Goal: Task Accomplishment & Management: Complete application form

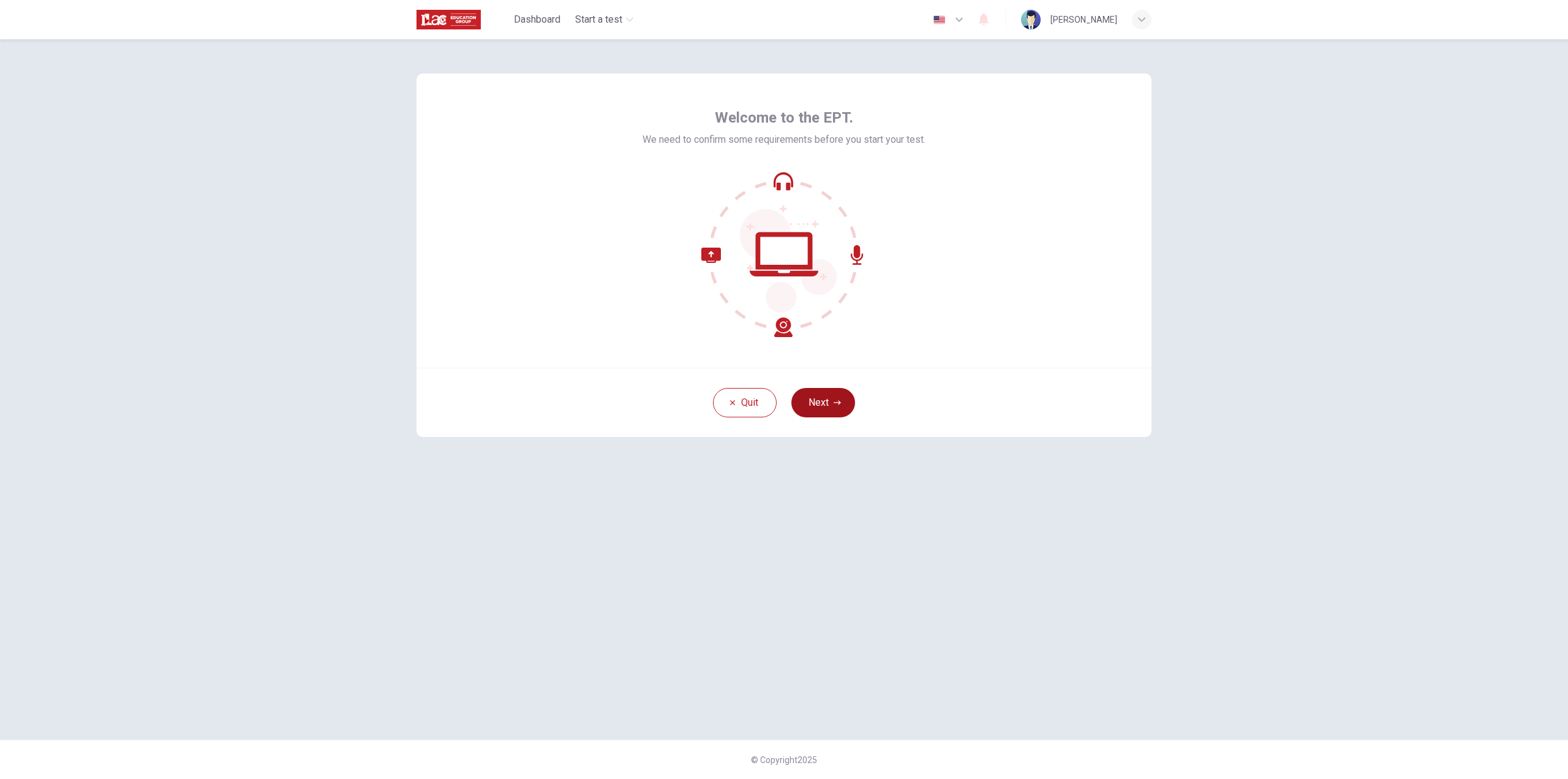
click at [831, 399] on button "Next" at bounding box center [823, 402] width 64 height 30
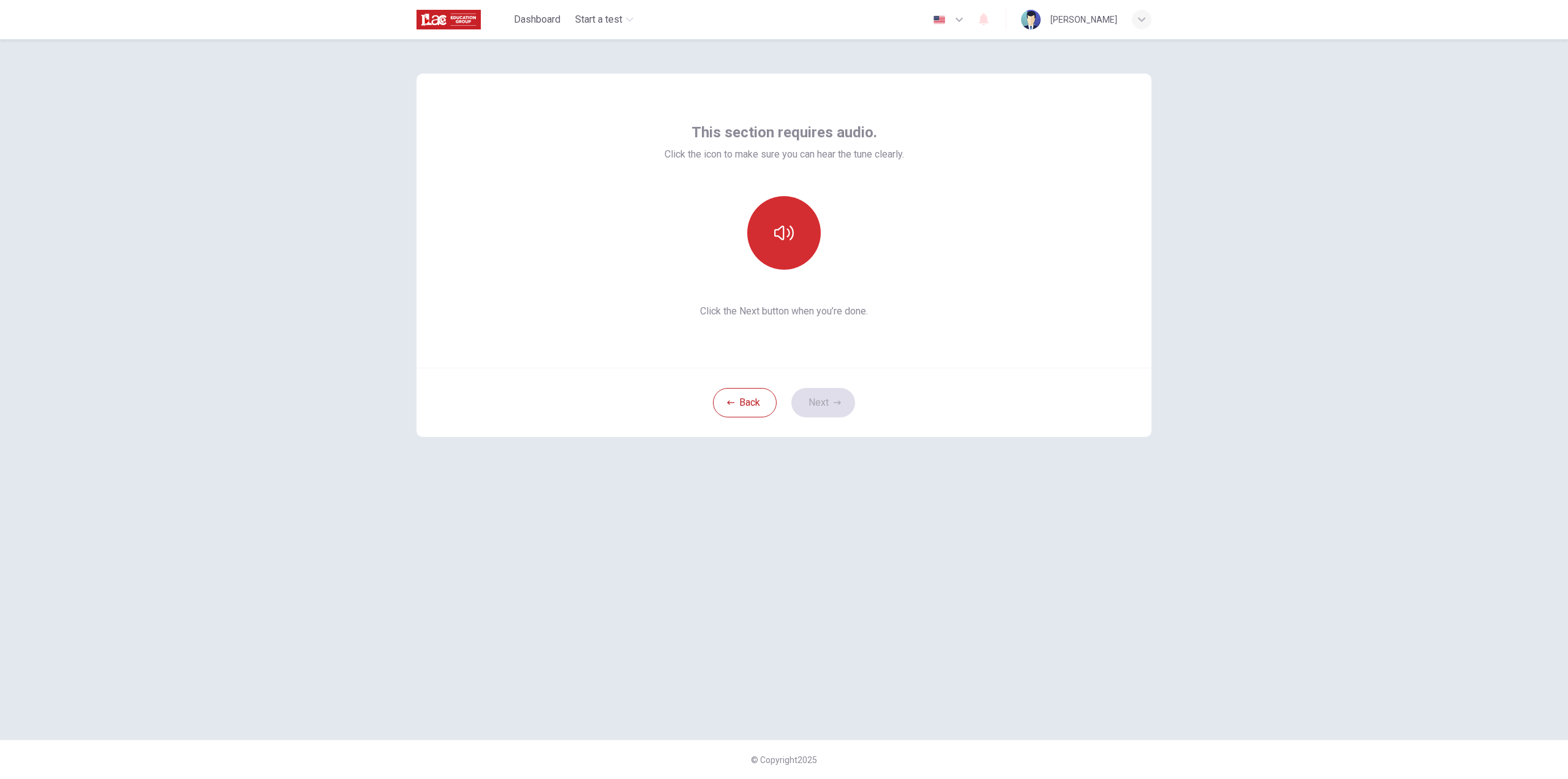
click at [790, 242] on icon "button" at bounding box center [784, 233] width 20 height 20
click at [834, 395] on button "Next" at bounding box center [823, 402] width 64 height 30
click at [805, 240] on div "Record" at bounding box center [784, 232] width 74 height 74
click at [781, 241] on h6 "Stop" at bounding box center [784, 243] width 19 height 14
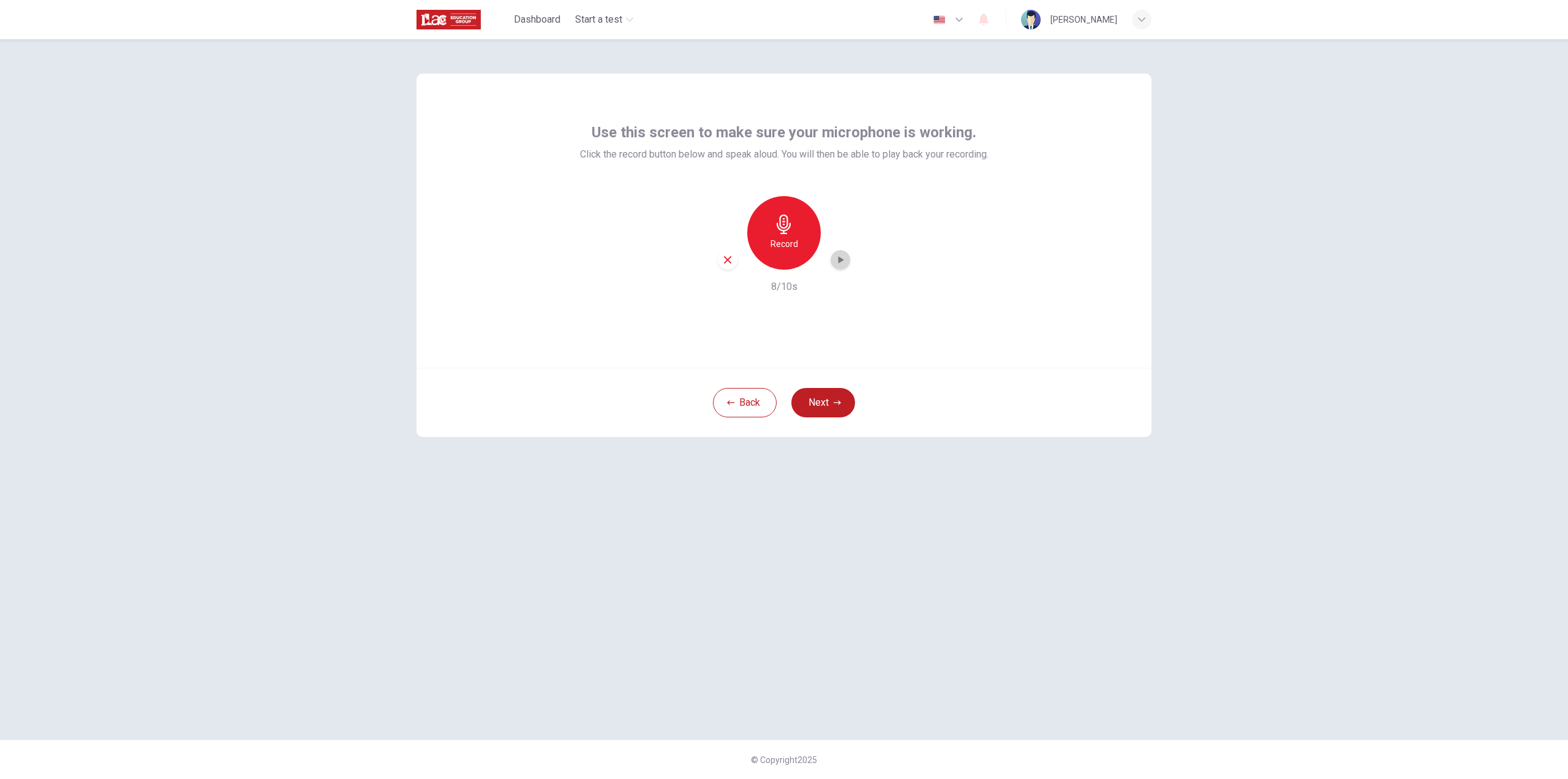
click at [844, 259] on icon "button" at bounding box center [840, 260] width 12 height 12
click at [787, 237] on h6 "Record" at bounding box center [785, 243] width 27 height 14
click at [785, 233] on icon "button" at bounding box center [783, 224] width 14 height 20
click at [792, 246] on h6 "Record" at bounding box center [785, 243] width 27 height 14
click at [838, 261] on icon "button" at bounding box center [840, 260] width 12 height 12
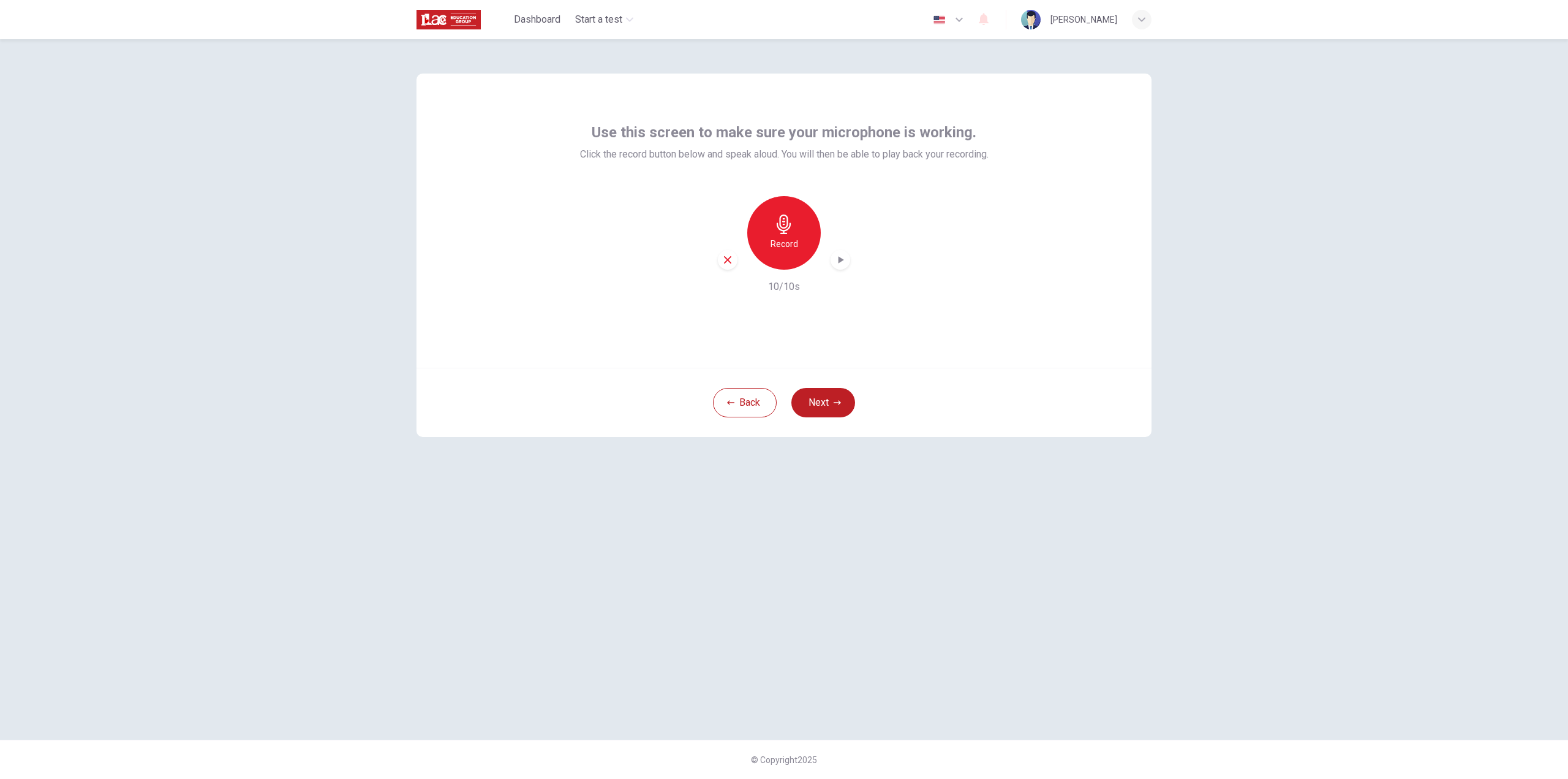
click at [843, 263] on icon "button" at bounding box center [840, 260] width 12 height 12
click at [816, 408] on button "Next" at bounding box center [823, 402] width 64 height 30
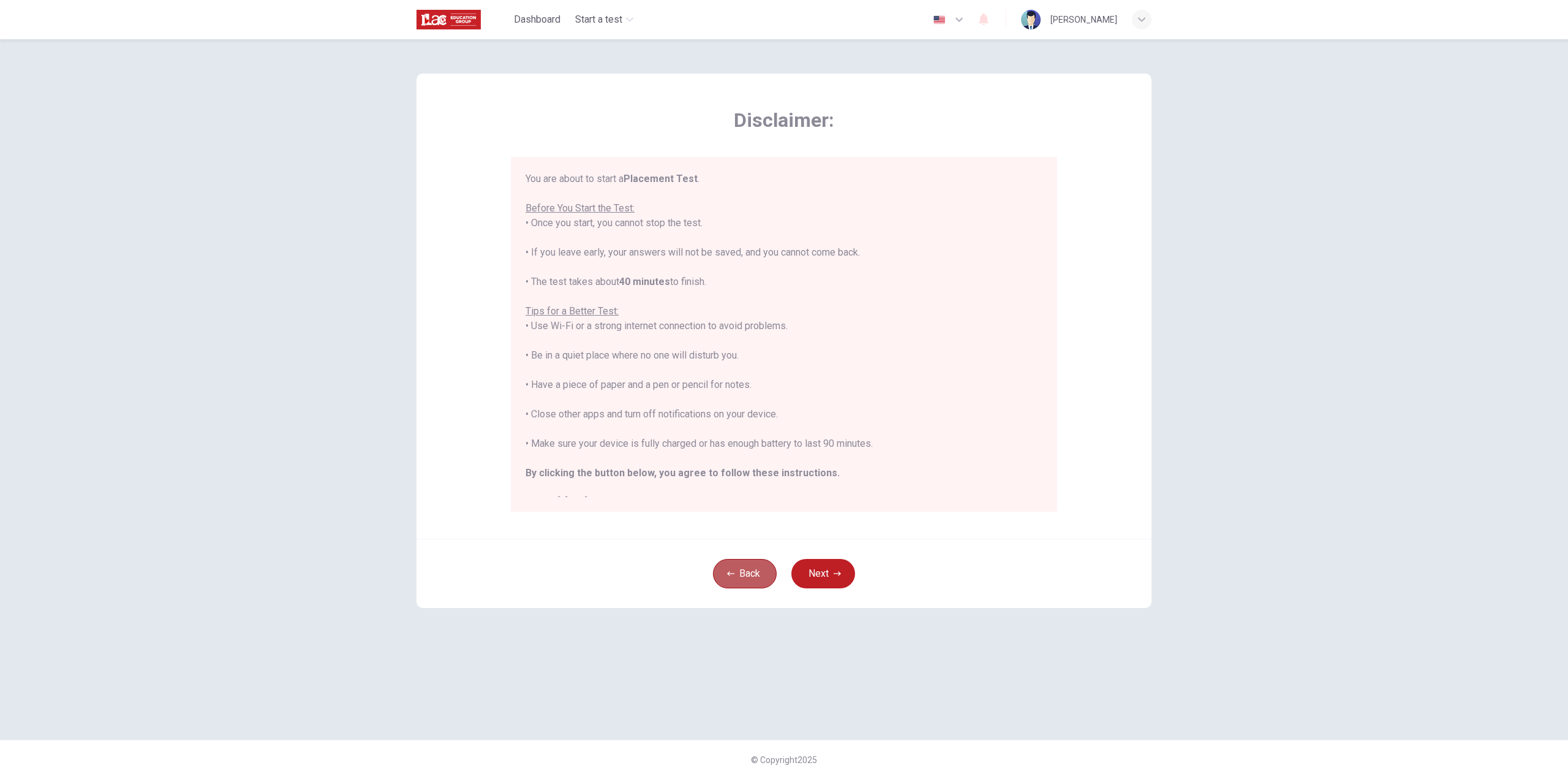
click at [755, 573] on button "Back" at bounding box center [745, 573] width 64 height 30
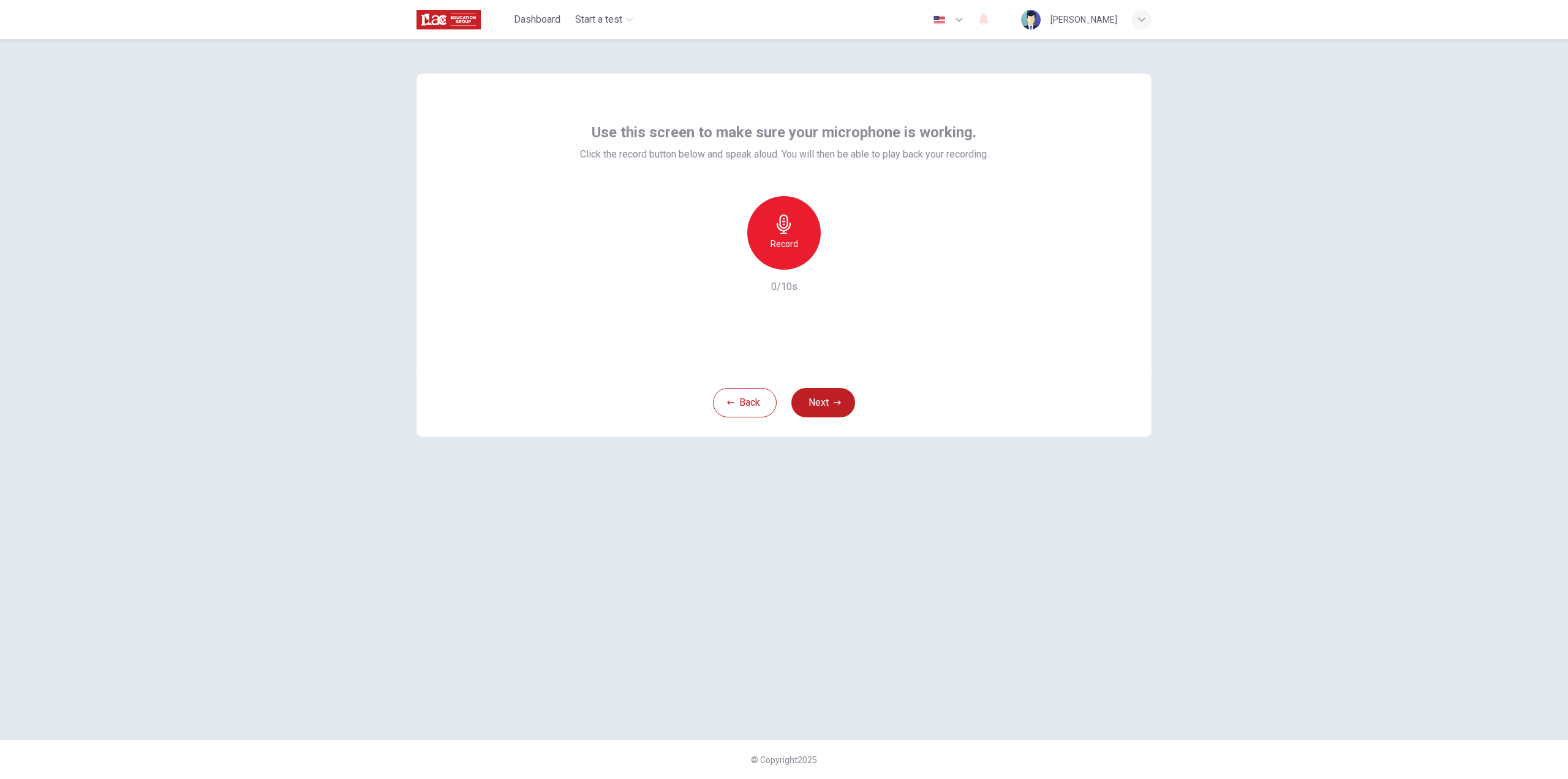
click at [776, 219] on icon "button" at bounding box center [784, 224] width 20 height 20
click at [842, 262] on icon "button" at bounding box center [840, 260] width 12 height 12
drag, startPoint x: 945, startPoint y: 248, endPoint x: 864, endPoint y: 260, distance: 81.9
click at [945, 248] on div "Record 10/10s" at bounding box center [784, 245] width 409 height 98
click at [838, 261] on icon "button" at bounding box center [840, 260] width 12 height 12
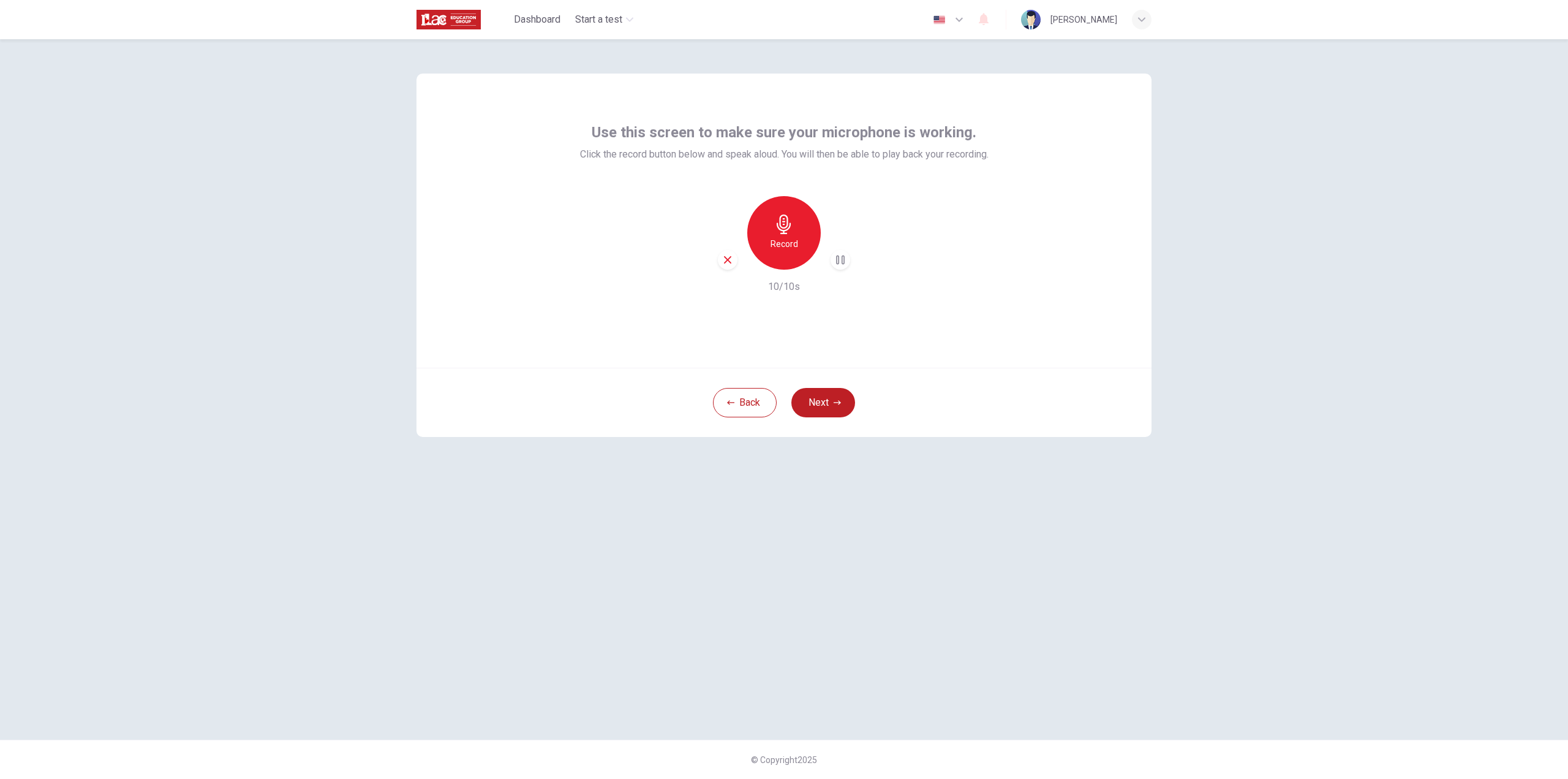
click at [734, 261] on div "button" at bounding box center [728, 260] width 20 height 20
click at [741, 406] on button "Back" at bounding box center [745, 402] width 64 height 30
click at [772, 241] on button "button" at bounding box center [784, 232] width 74 height 74
click at [835, 415] on button "Next" at bounding box center [823, 402] width 64 height 30
click at [788, 248] on h6 "Record" at bounding box center [785, 243] width 27 height 14
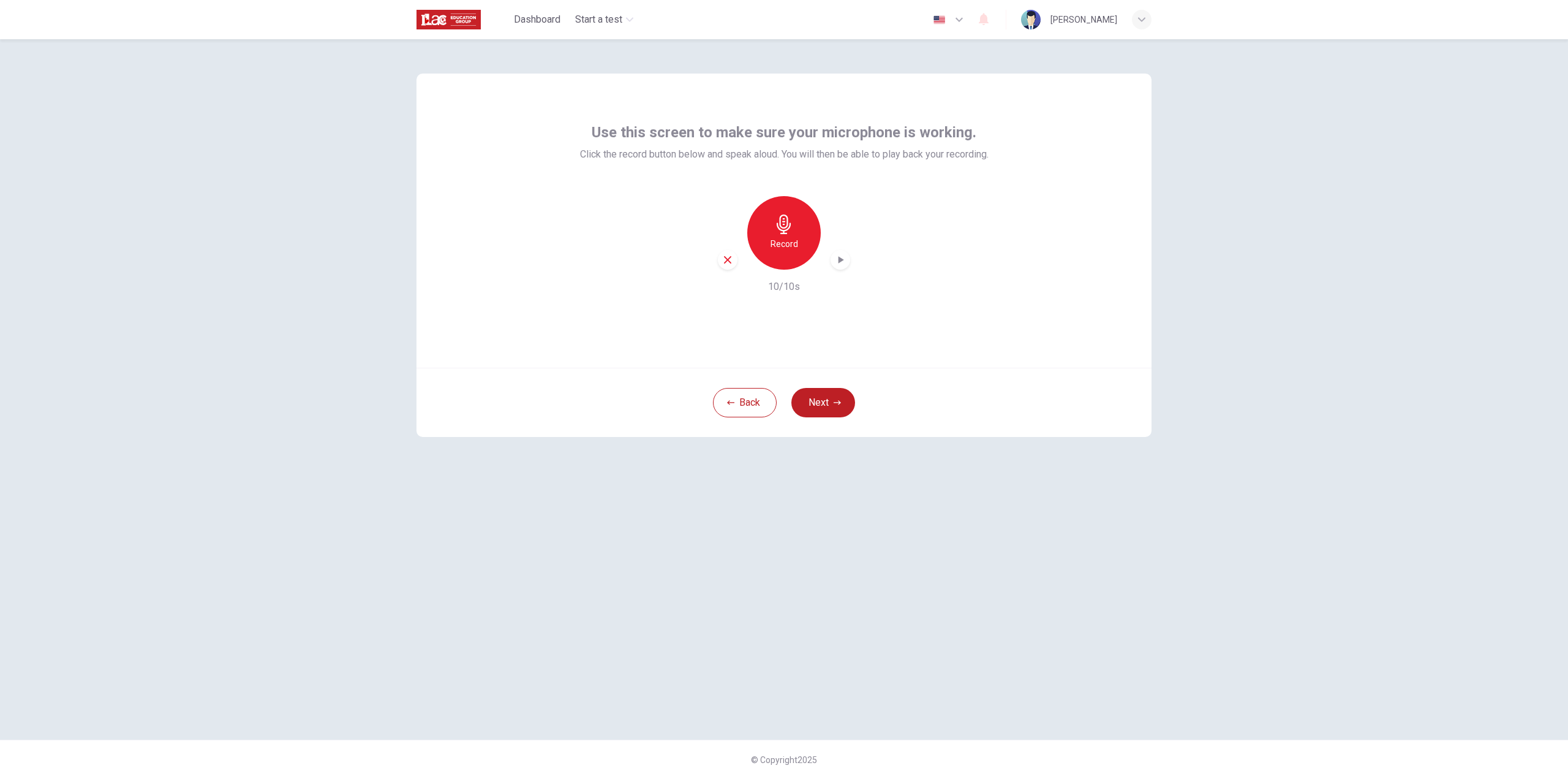
click at [835, 263] on icon "button" at bounding box center [840, 260] width 12 height 12
click at [837, 267] on div "button" at bounding box center [840, 260] width 20 height 20
click at [1137, 20] on div "button" at bounding box center [1142, 19] width 20 height 20
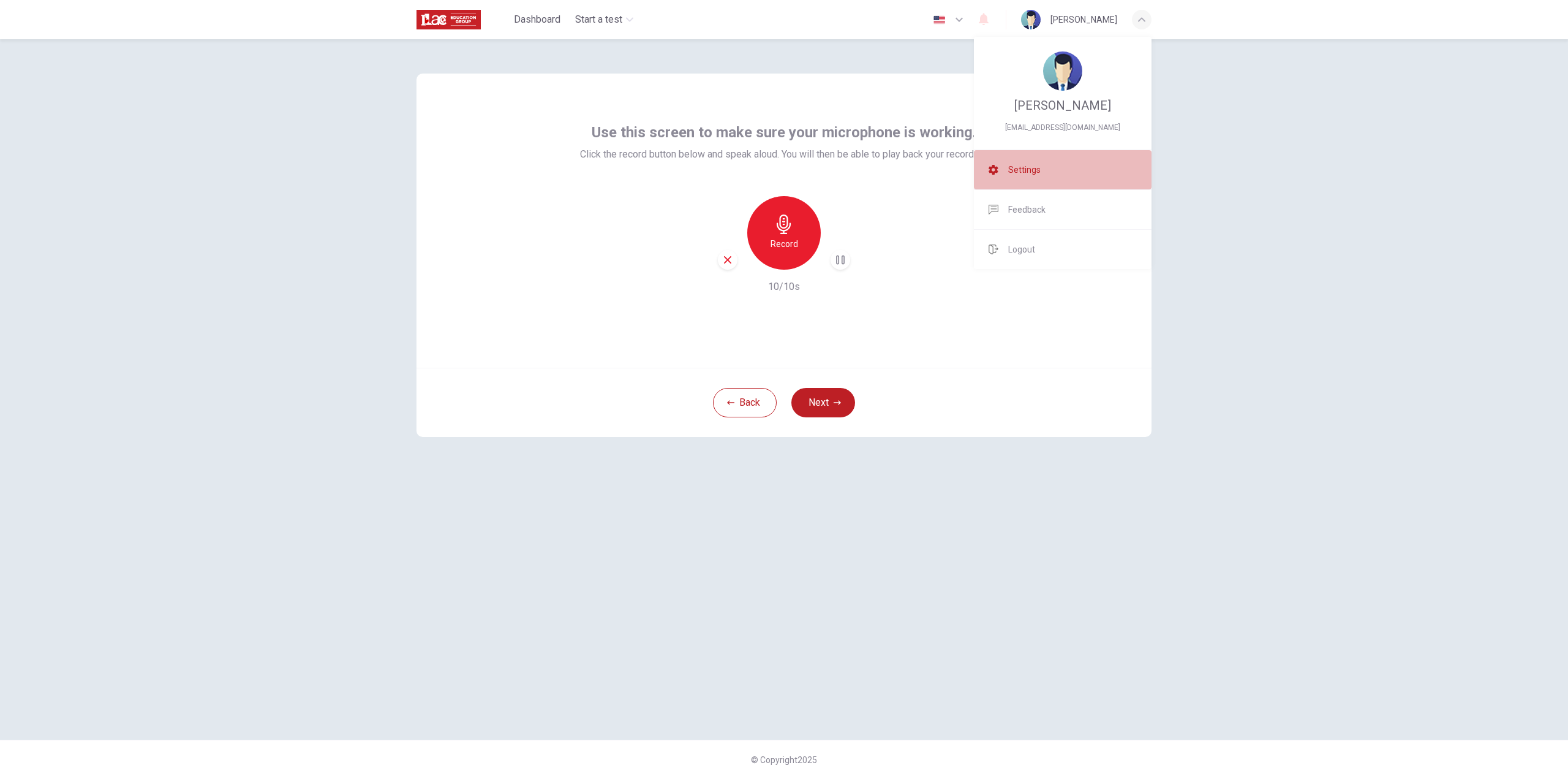
click at [1013, 156] on li "Settings" at bounding box center [1063, 169] width 178 height 39
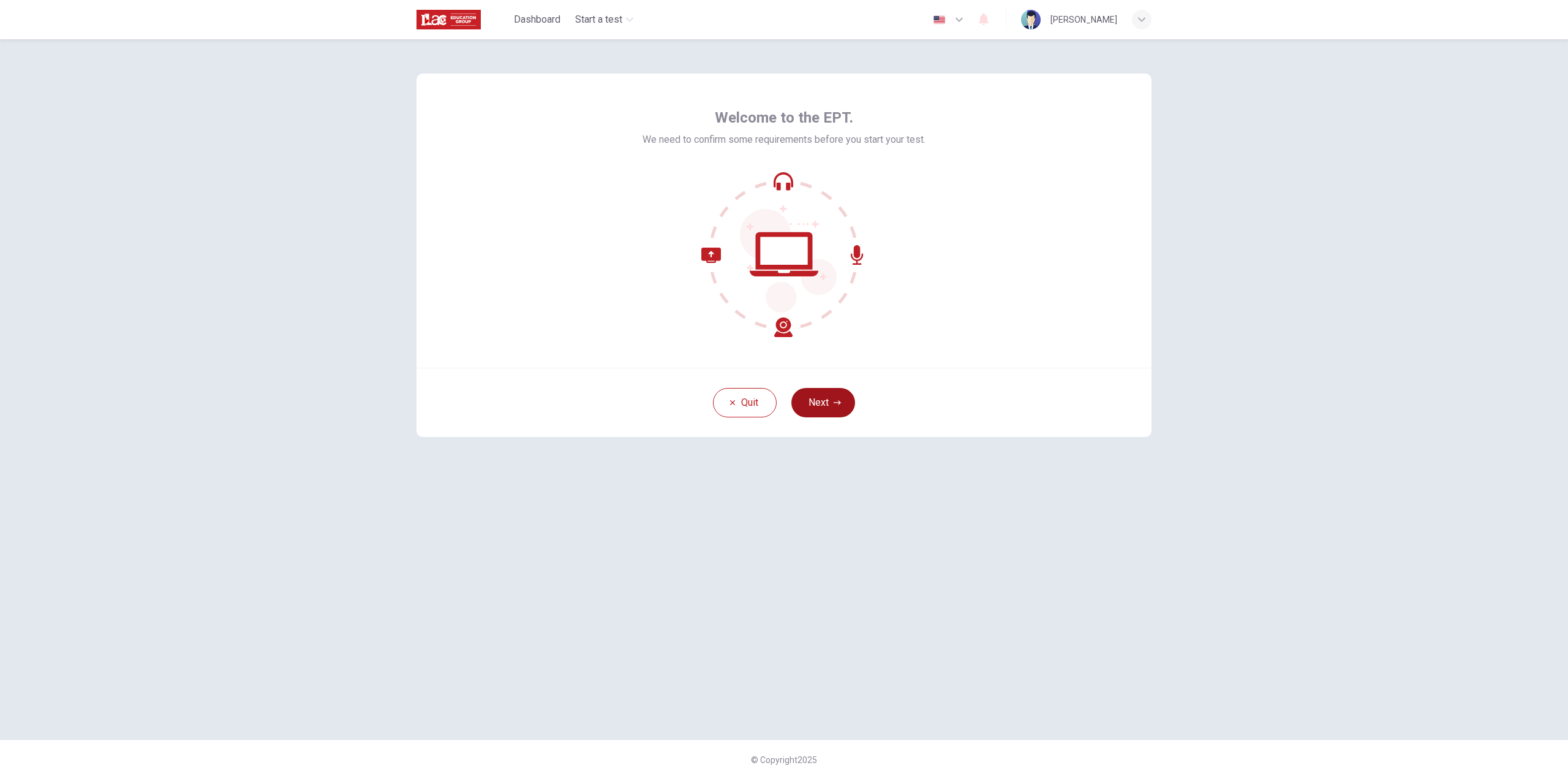
click at [827, 407] on button "Next" at bounding box center [823, 402] width 64 height 30
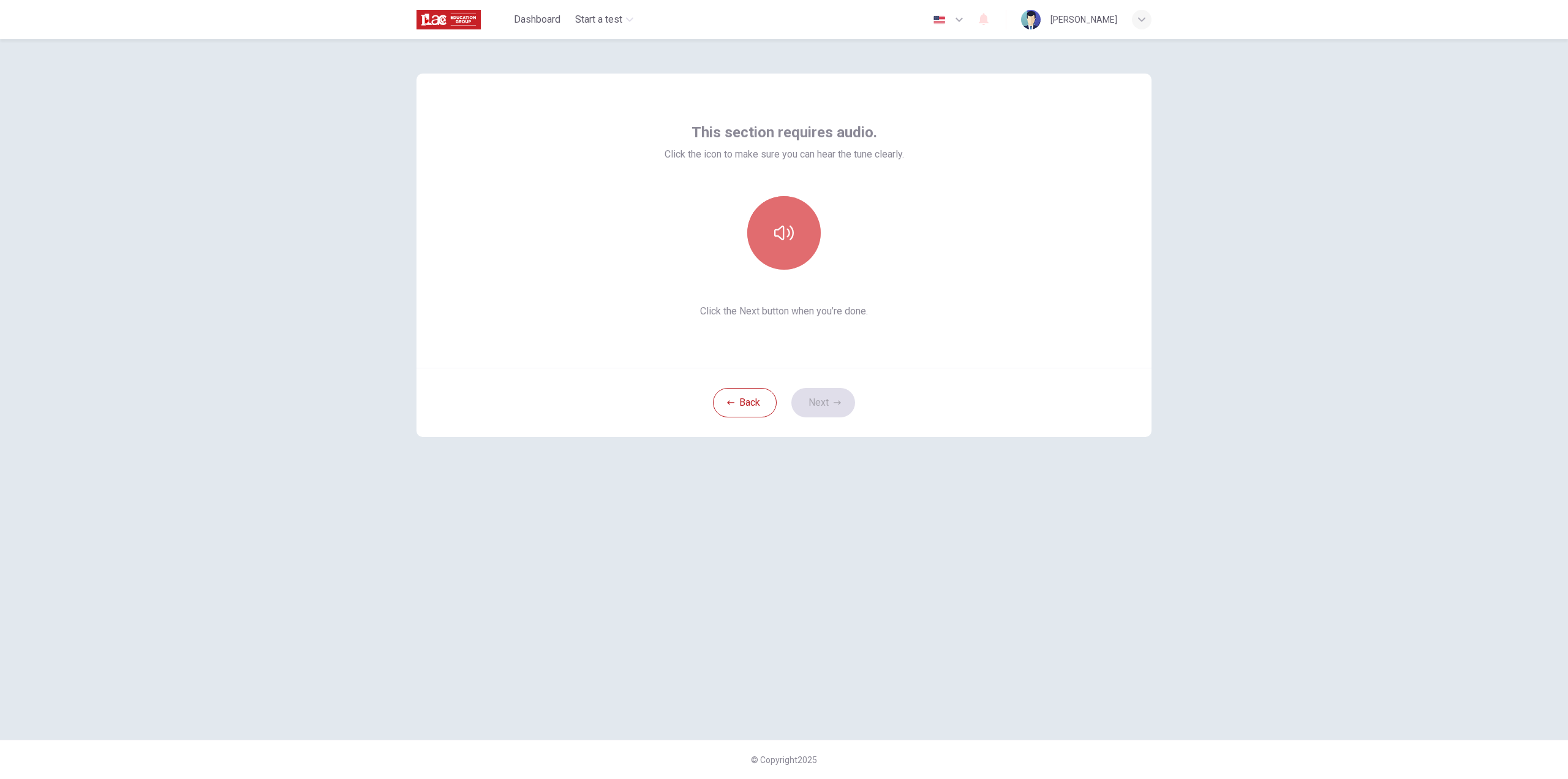
click at [774, 229] on icon "button" at bounding box center [784, 233] width 20 height 20
click at [827, 397] on button "Next" at bounding box center [823, 402] width 64 height 30
click at [782, 251] on h6 "Record" at bounding box center [785, 243] width 27 height 14
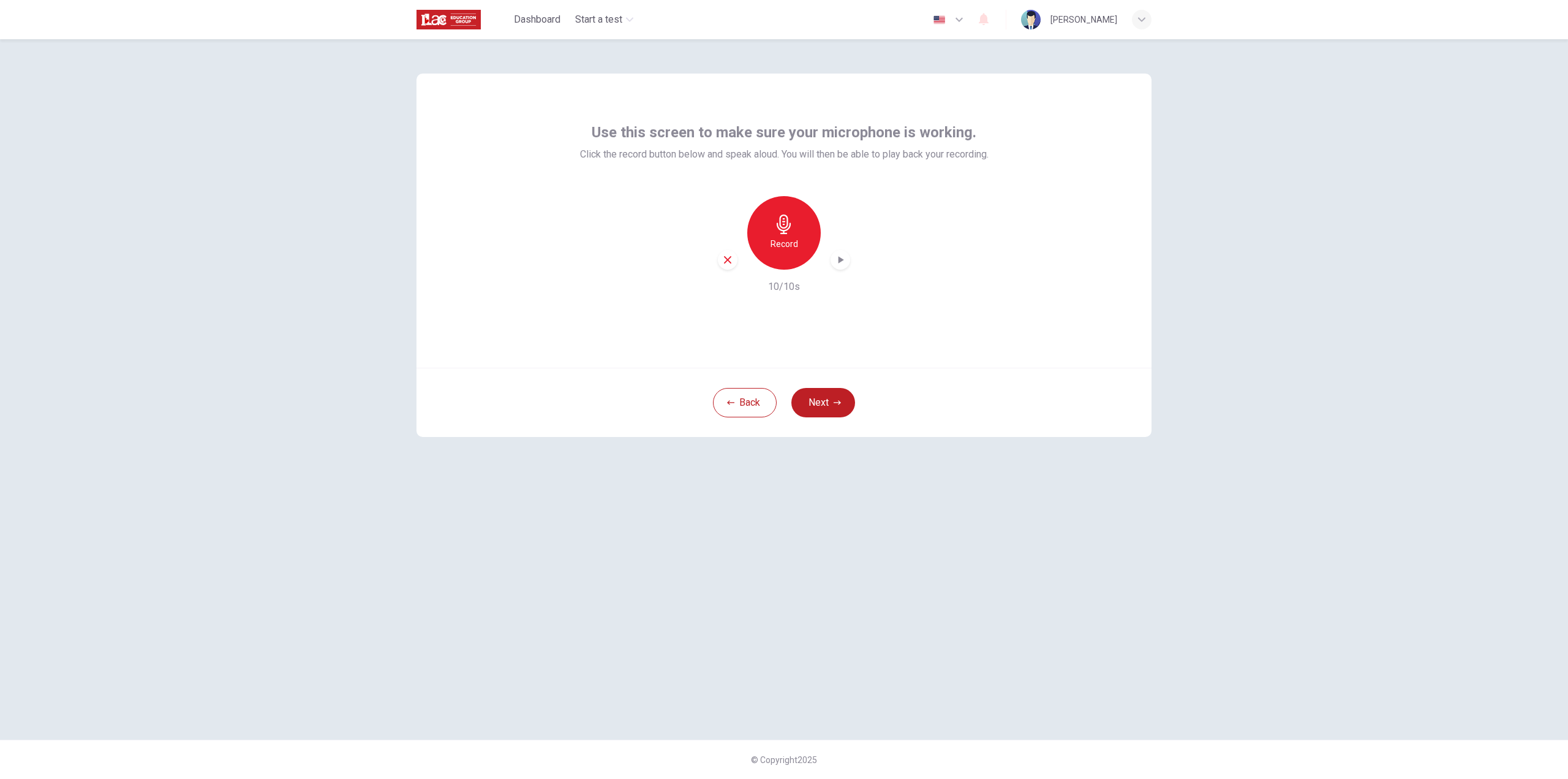
click at [843, 258] on icon "button" at bounding box center [840, 260] width 12 height 12
drag, startPoint x: 1510, startPoint y: 72, endPoint x: 1477, endPoint y: 72, distance: 33.0
click at [1510, 72] on div "Use this screen to make sure your microphone is working. Click the record butto…" at bounding box center [784, 409] width 1568 height 740
click at [1278, 118] on div "Use this screen to make sure your microphone is working. Click the record butto…" at bounding box center [784, 409] width 1568 height 740
click at [947, 24] on img "button" at bounding box center [939, 19] width 15 height 9
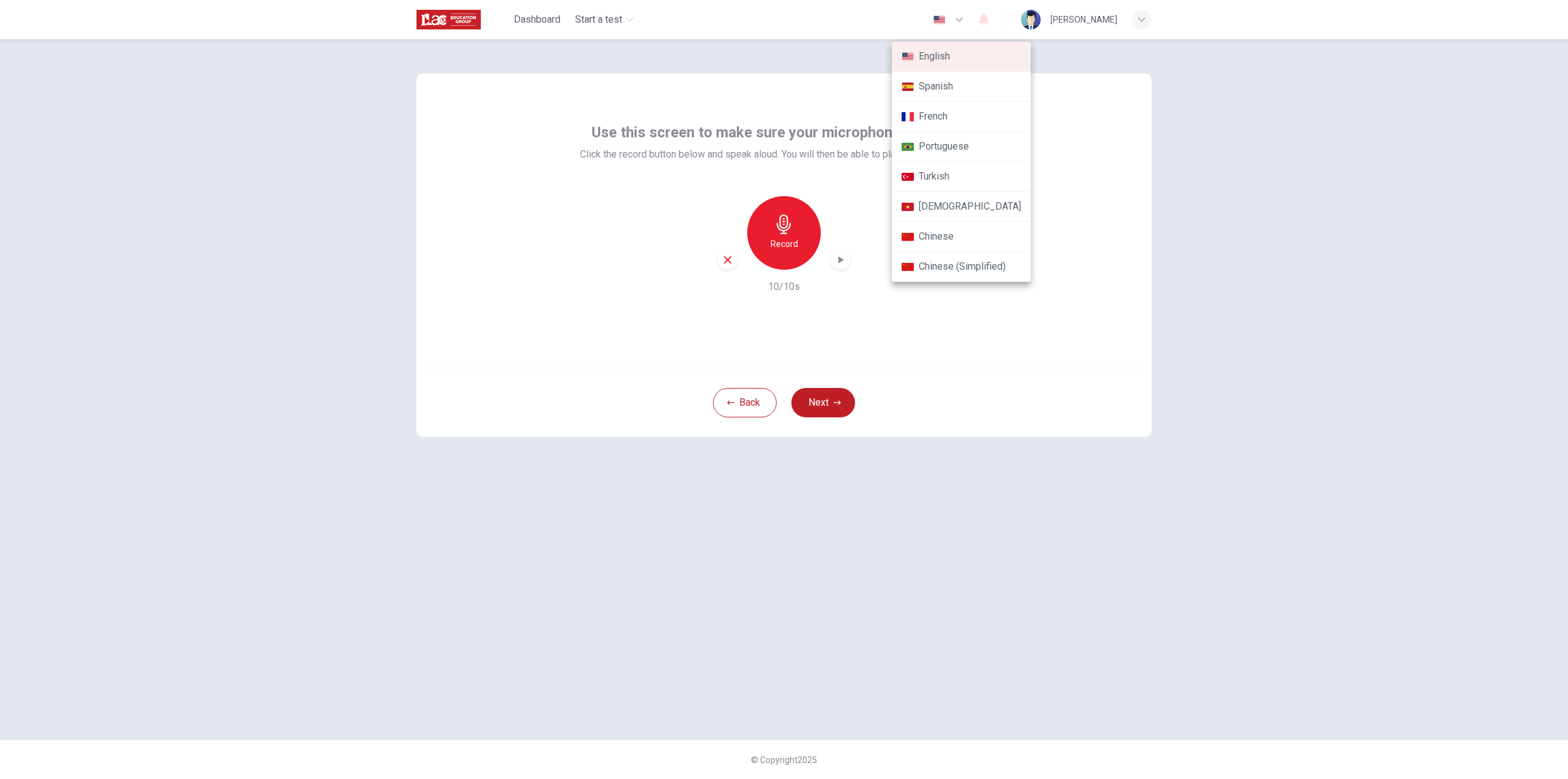
click at [1235, 167] on div at bounding box center [784, 389] width 1568 height 779
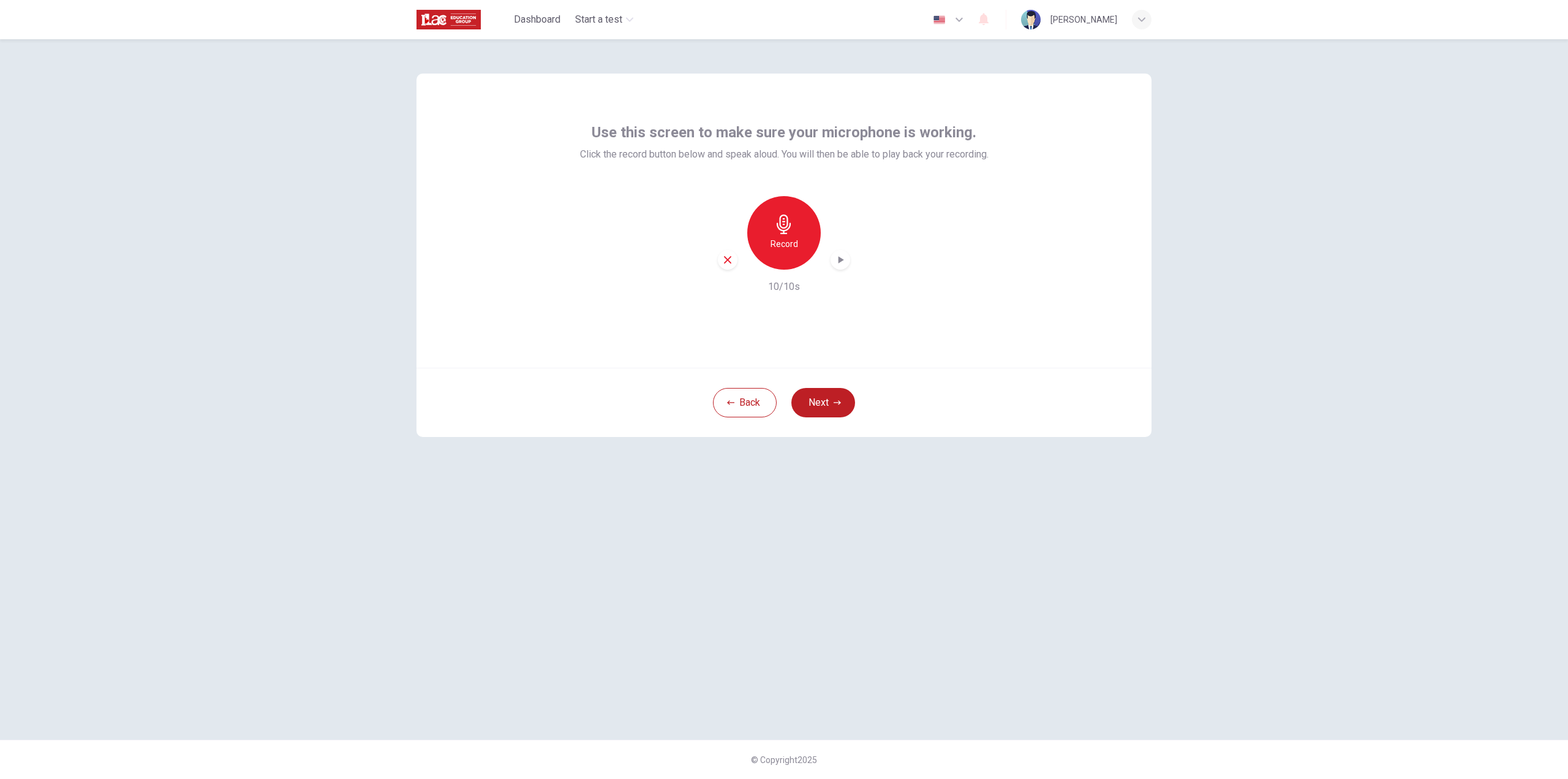
click at [779, 232] on icon "button" at bounding box center [784, 224] width 20 height 20
click at [834, 260] on icon "button" at bounding box center [840, 260] width 12 height 12
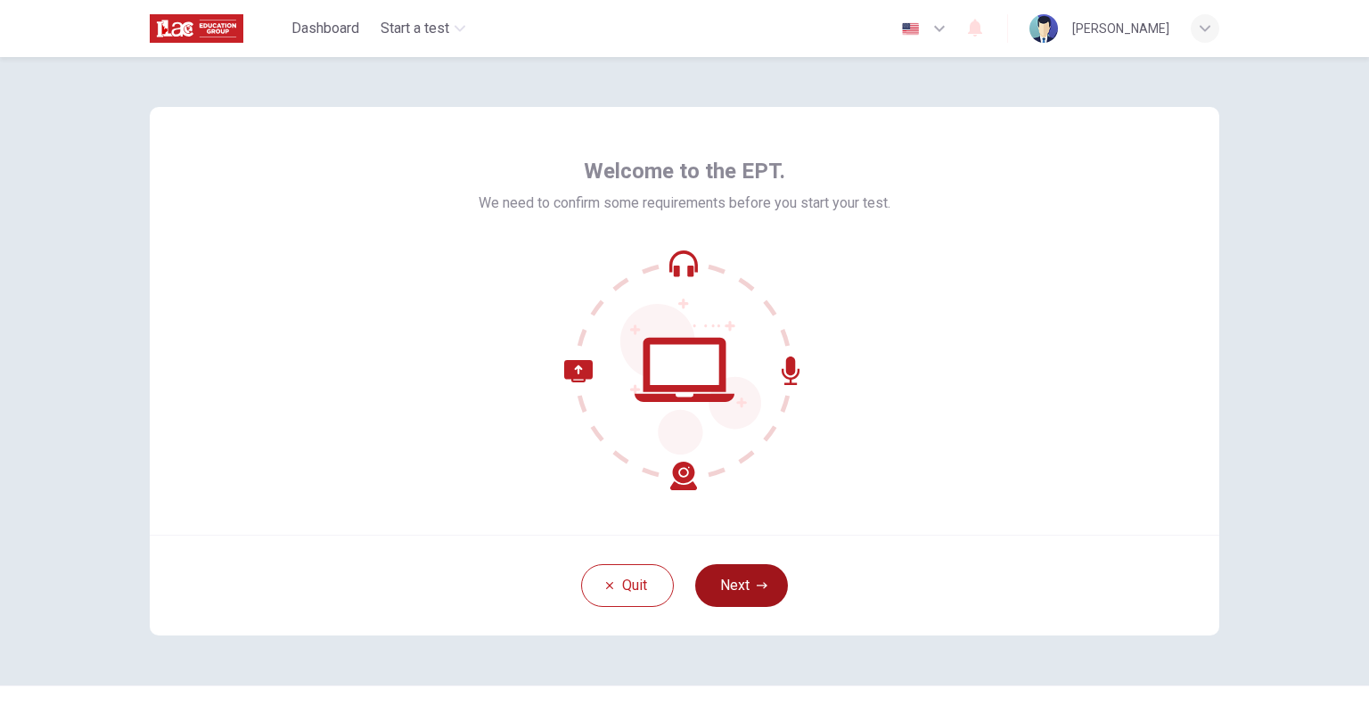
click at [752, 593] on button "Next" at bounding box center [741, 585] width 93 height 43
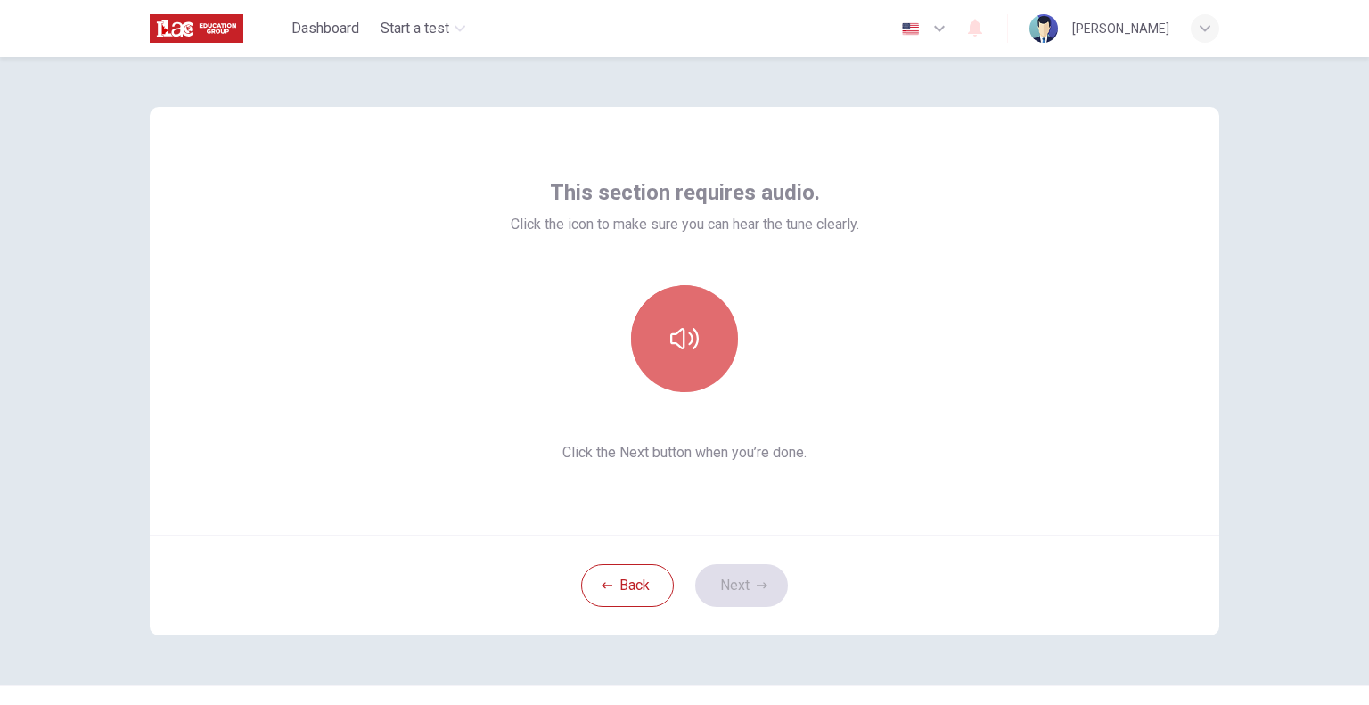
click at [690, 360] on button "button" at bounding box center [684, 338] width 107 height 107
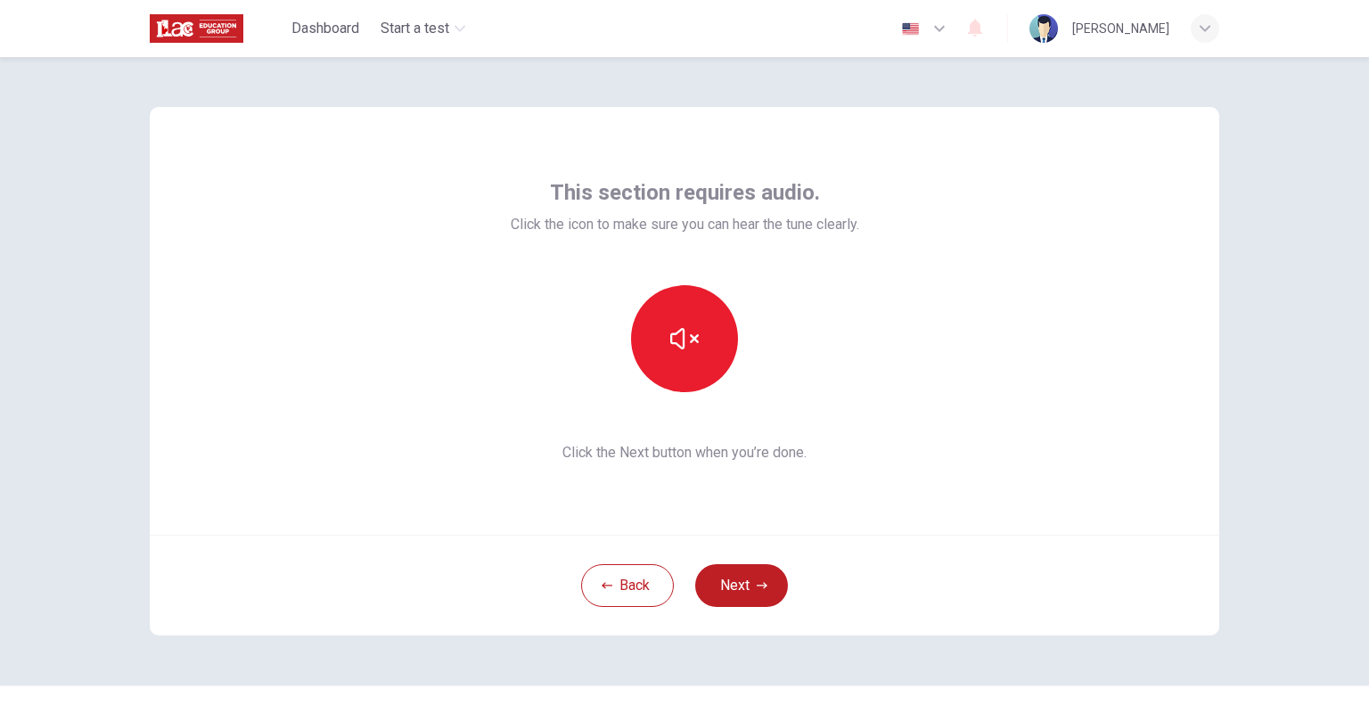
click at [741, 588] on button "Next" at bounding box center [741, 585] width 93 height 43
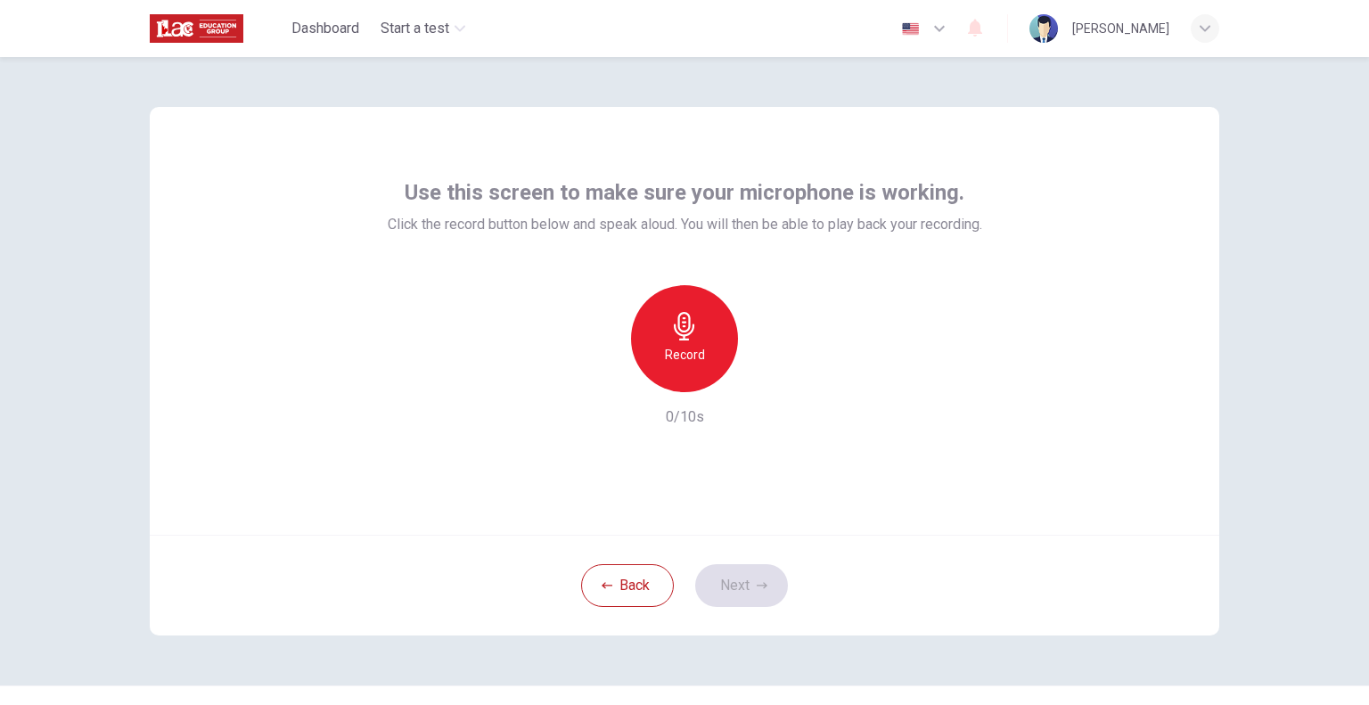
click at [673, 327] on icon "button" at bounding box center [684, 326] width 29 height 29
click at [758, 374] on icon "button" at bounding box center [767, 378] width 18 height 18
click at [763, 381] on icon "button" at bounding box center [767, 378] width 18 height 18
click at [533, 26] on div "Dashboard Start a test English en ​ [PERSON_NAME]" at bounding box center [685, 28] width 1070 height 57
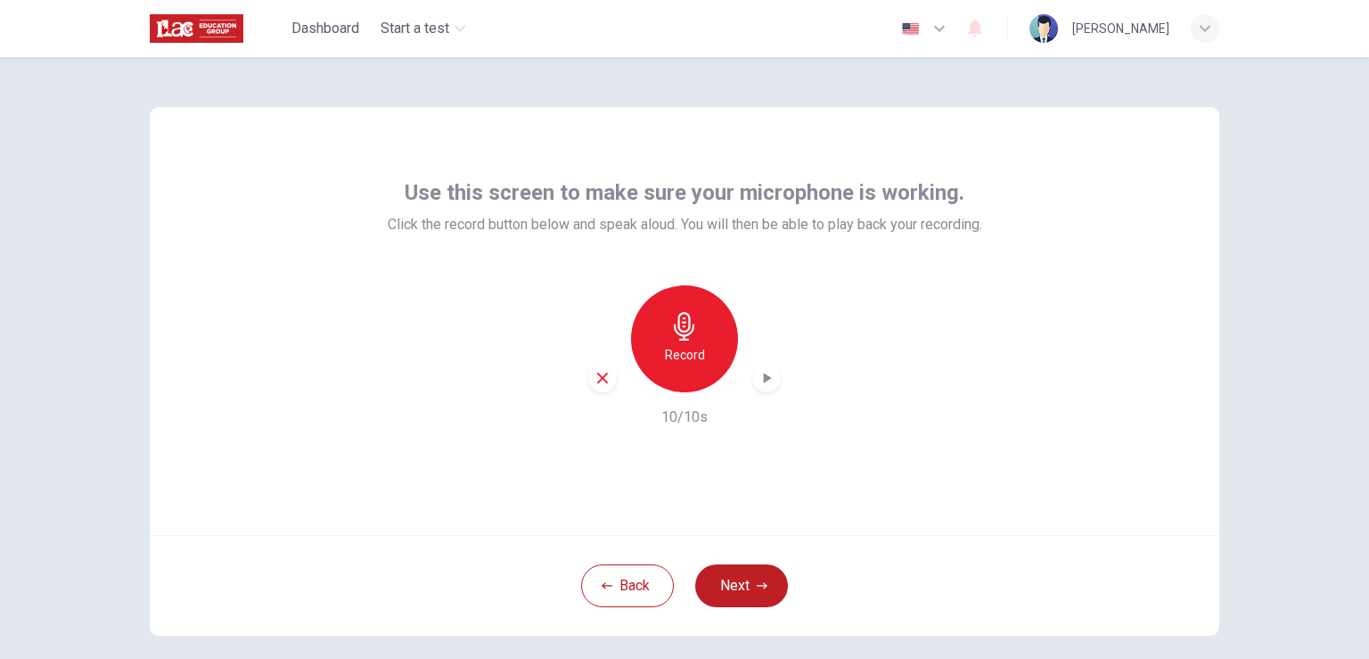
click at [784, 375] on div "Record 10/10s" at bounding box center [685, 356] width 595 height 143
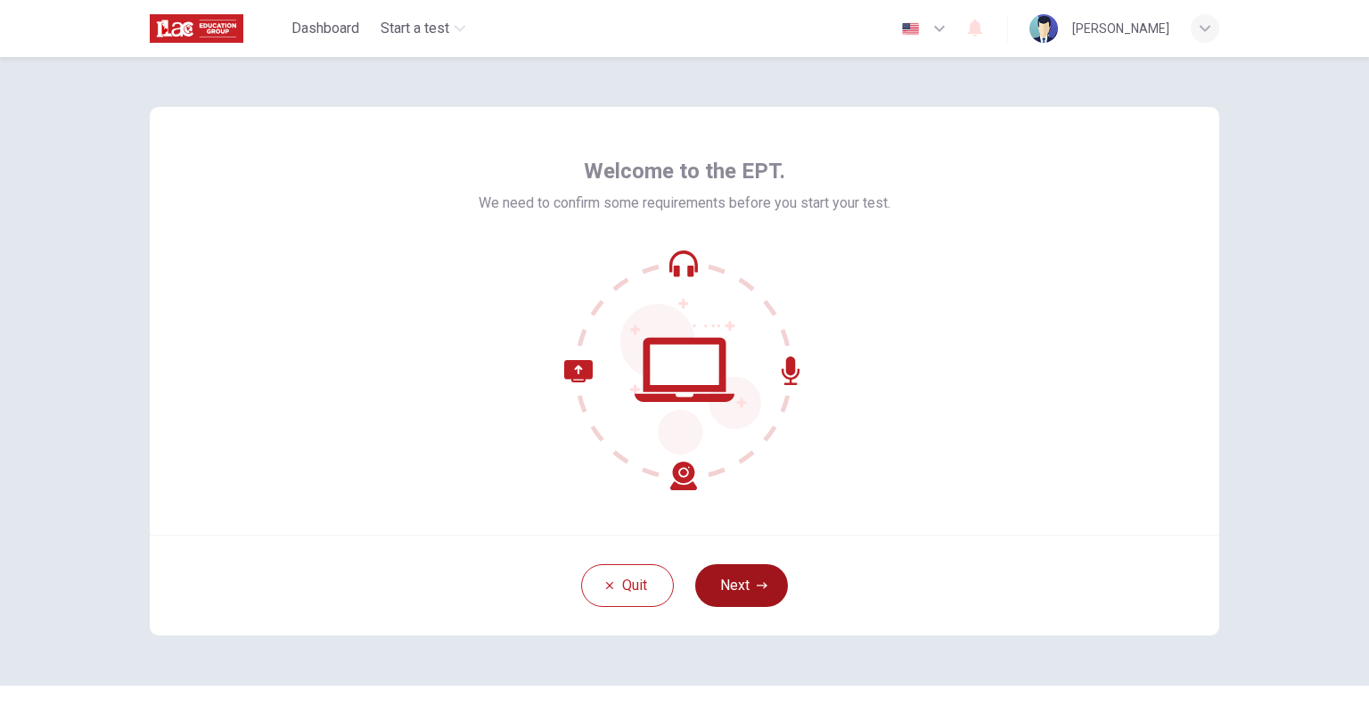
click at [720, 593] on button "Next" at bounding box center [741, 585] width 93 height 43
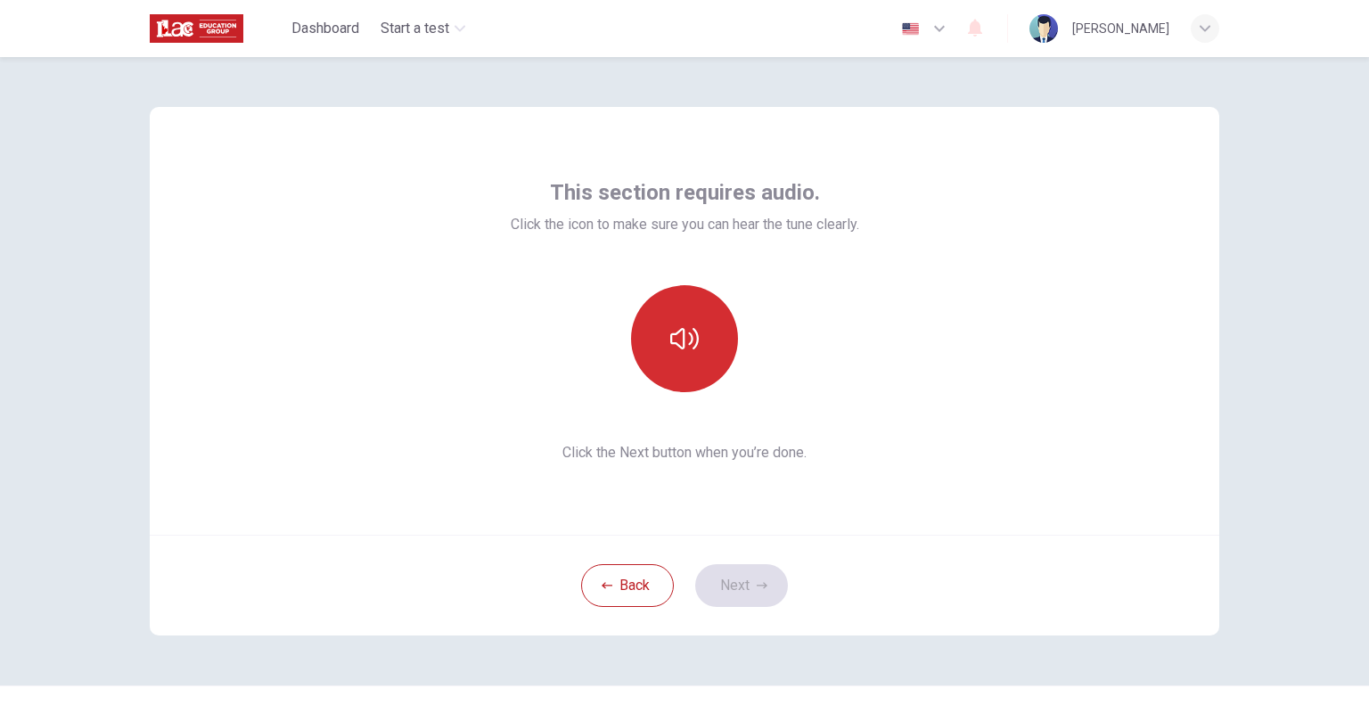
click at [676, 340] on icon "button" at bounding box center [684, 339] width 29 height 29
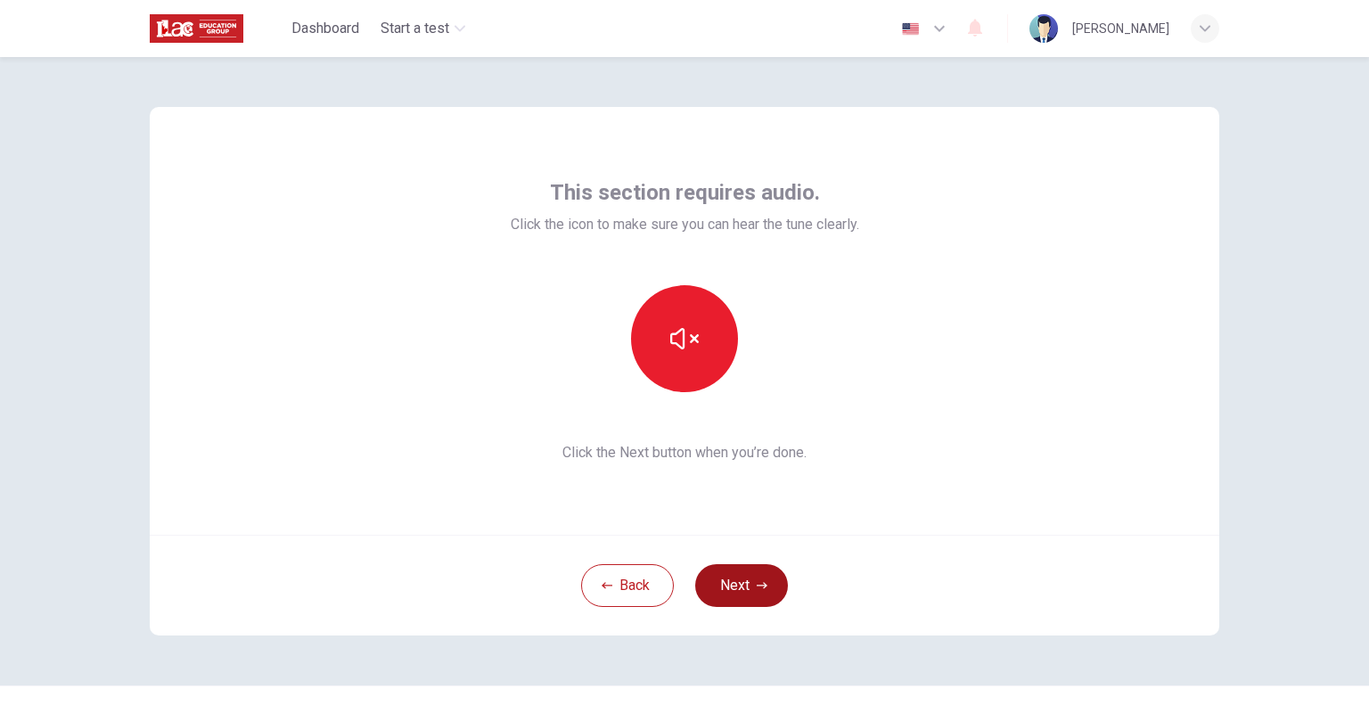
click at [729, 580] on button "Next" at bounding box center [741, 585] width 93 height 43
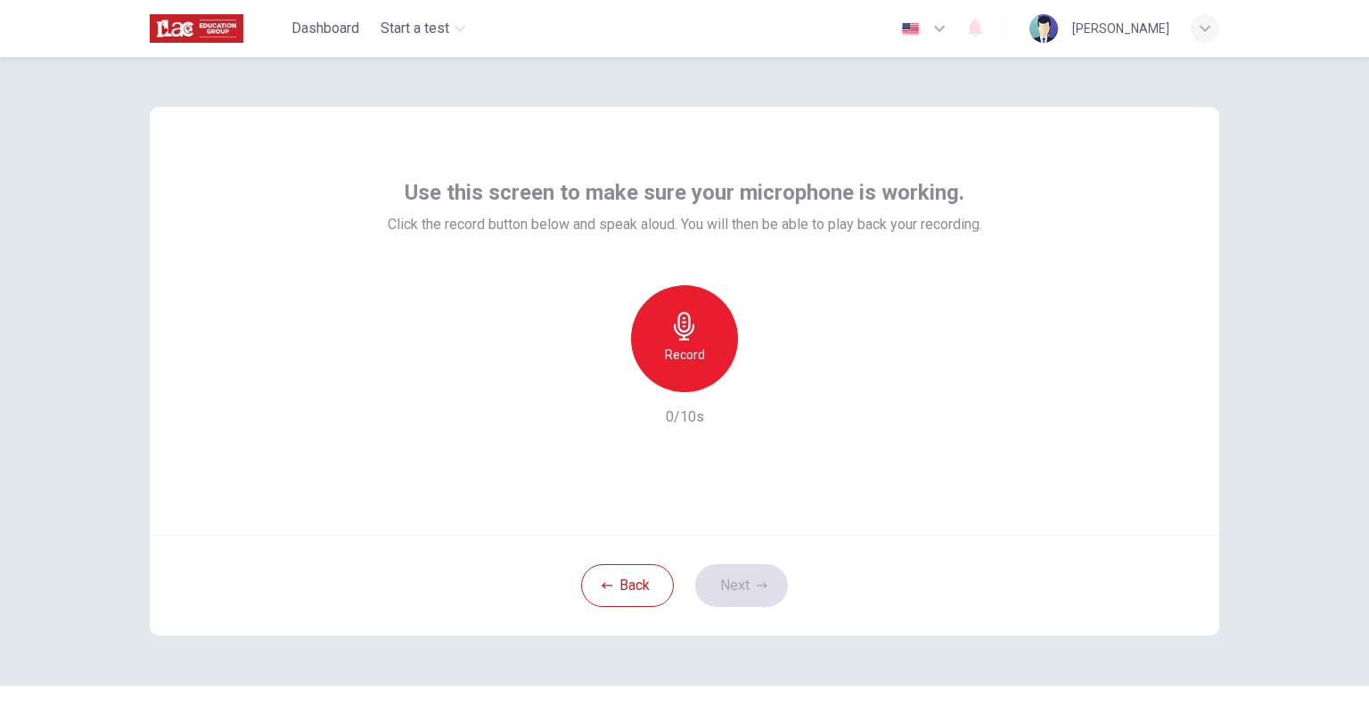
click at [685, 355] on h6 "Record" at bounding box center [685, 354] width 40 height 21
click at [759, 374] on icon "button" at bounding box center [767, 378] width 18 height 18
click at [678, 341] on div "Record" at bounding box center [684, 338] width 107 height 107
click at [771, 381] on div "button" at bounding box center [766, 378] width 29 height 29
click at [760, 373] on icon "button" at bounding box center [767, 378] width 18 height 18
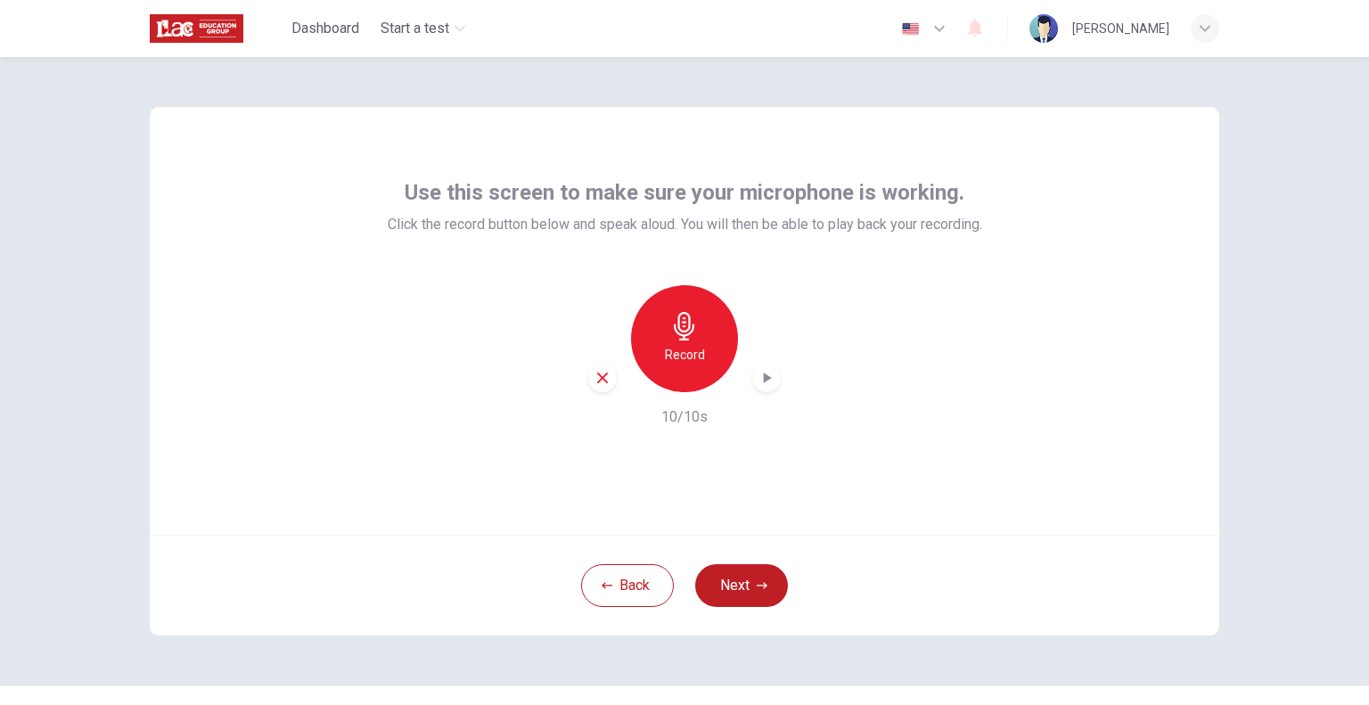
click at [682, 357] on h6 "Record" at bounding box center [685, 354] width 40 height 21
click at [663, 329] on div "Stop" at bounding box center [684, 338] width 107 height 107
click at [776, 374] on div "Record" at bounding box center [684, 338] width 193 height 107
click at [764, 381] on icon "button" at bounding box center [768, 378] width 8 height 11
click at [962, 409] on div "Record 7/10s" at bounding box center [685, 356] width 595 height 143
